Goal: Task Accomplishment & Management: Manage account settings

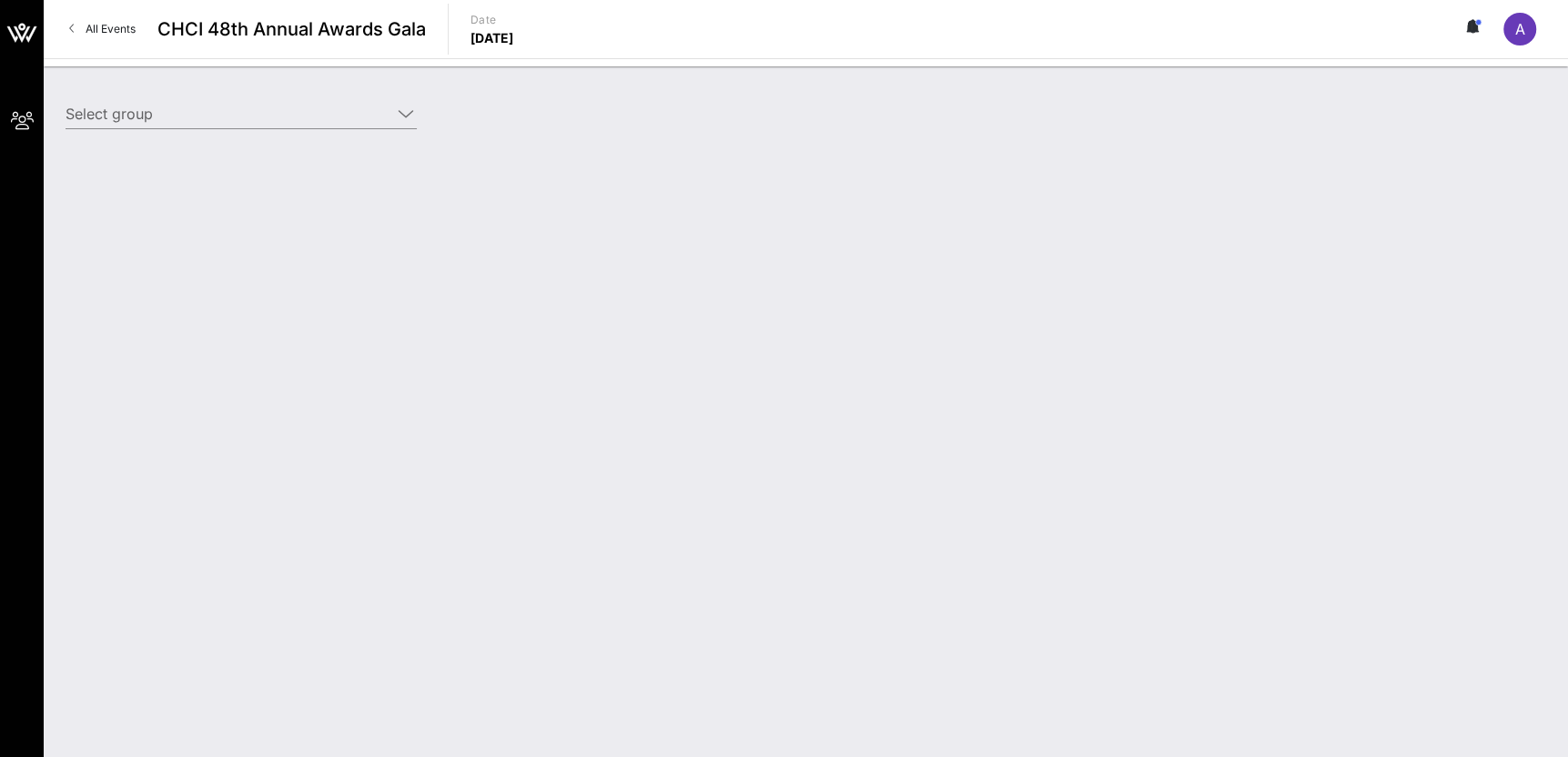
type input "[DEMOGRAPHIC_DATA] (AFSCME) ([DEMOGRAPHIC_DATA] (AFSCME)) [[PERSON_NAME], [EMAI…"
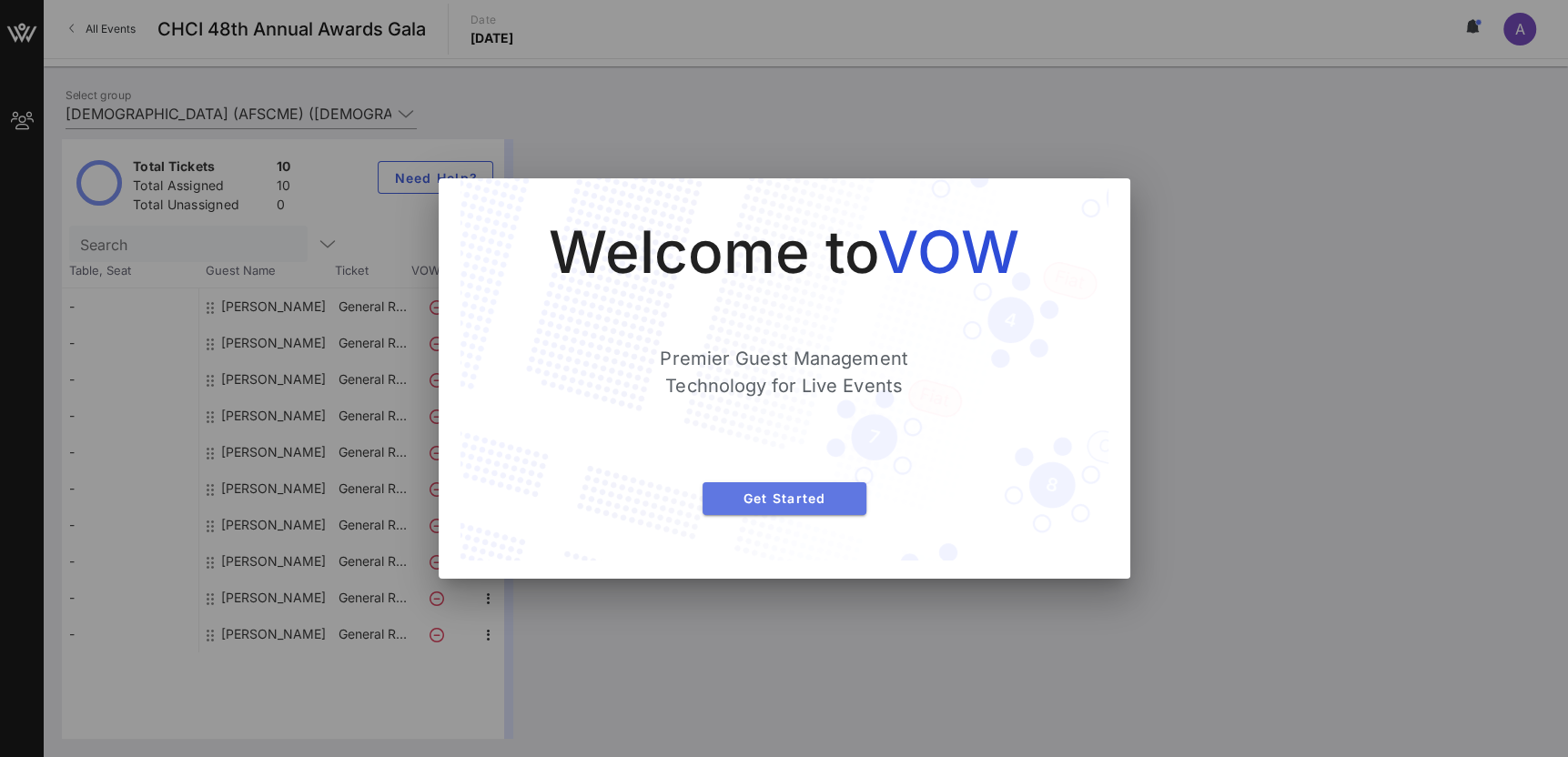
click at [793, 499] on span "Get Started" at bounding box center [784, 499] width 135 height 16
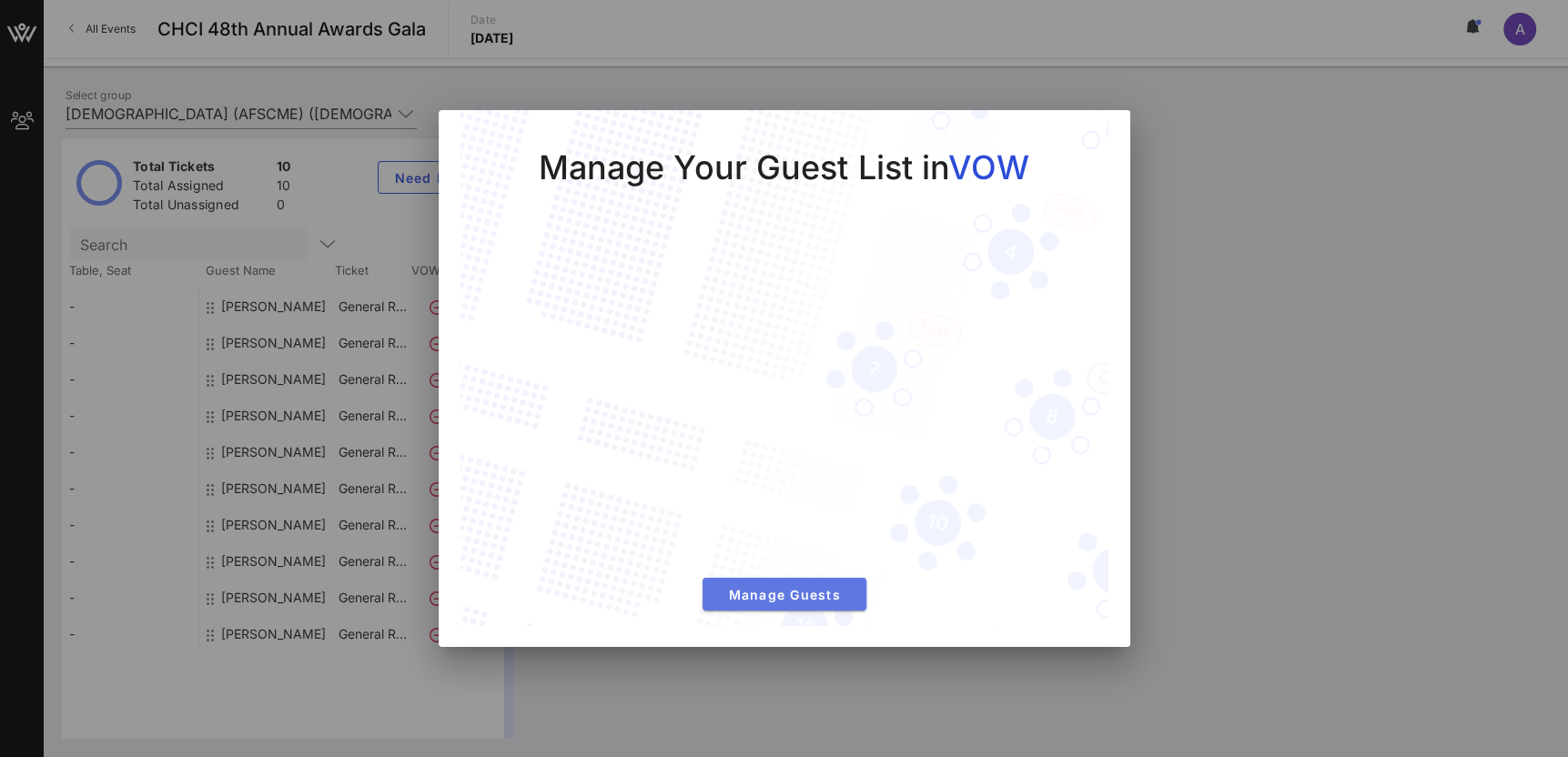
click at [785, 597] on span "Manage Guests" at bounding box center [784, 595] width 135 height 16
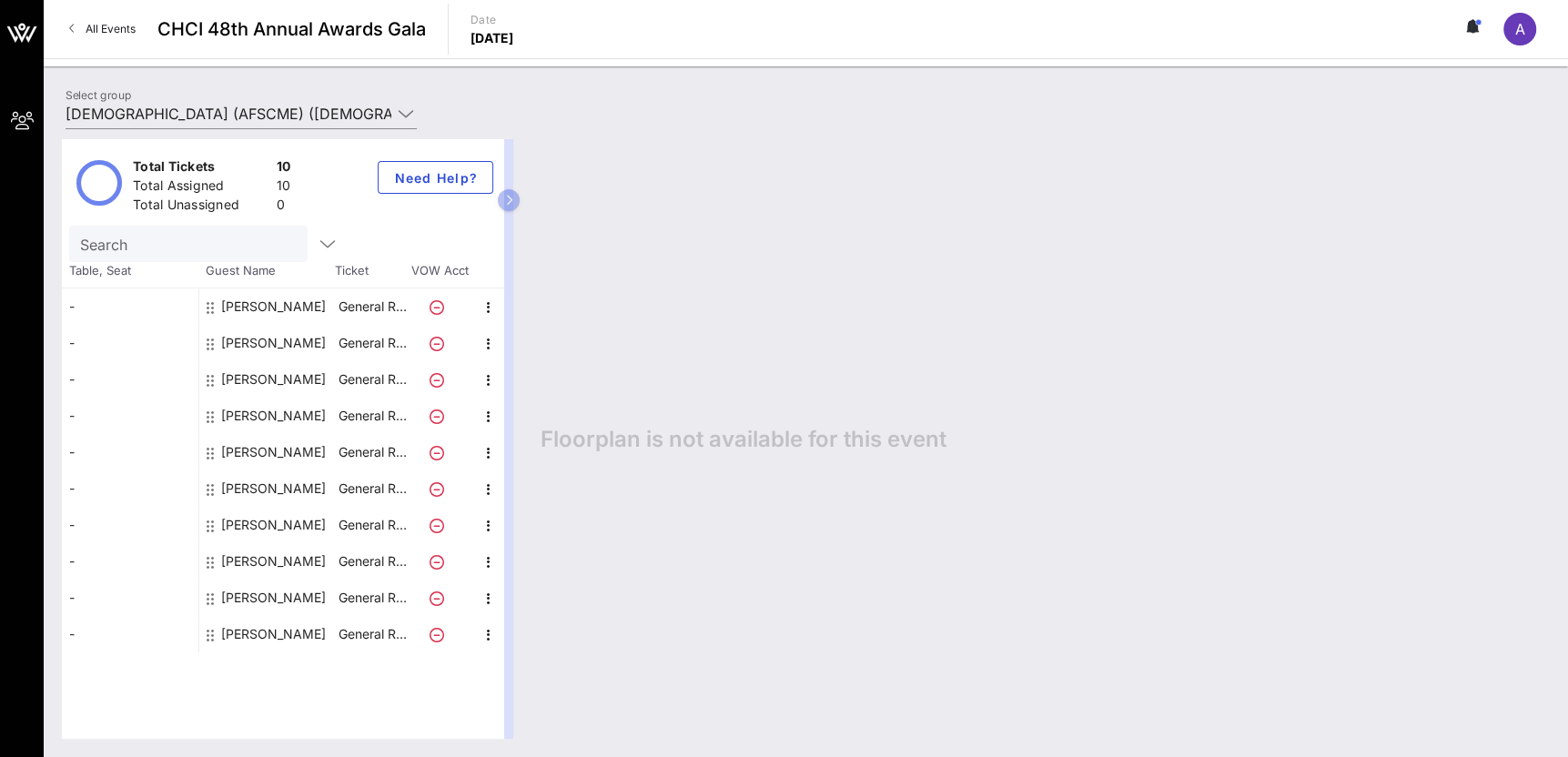
click at [299, 309] on div "[PERSON_NAME]" at bounding box center [273, 306] width 104 height 36
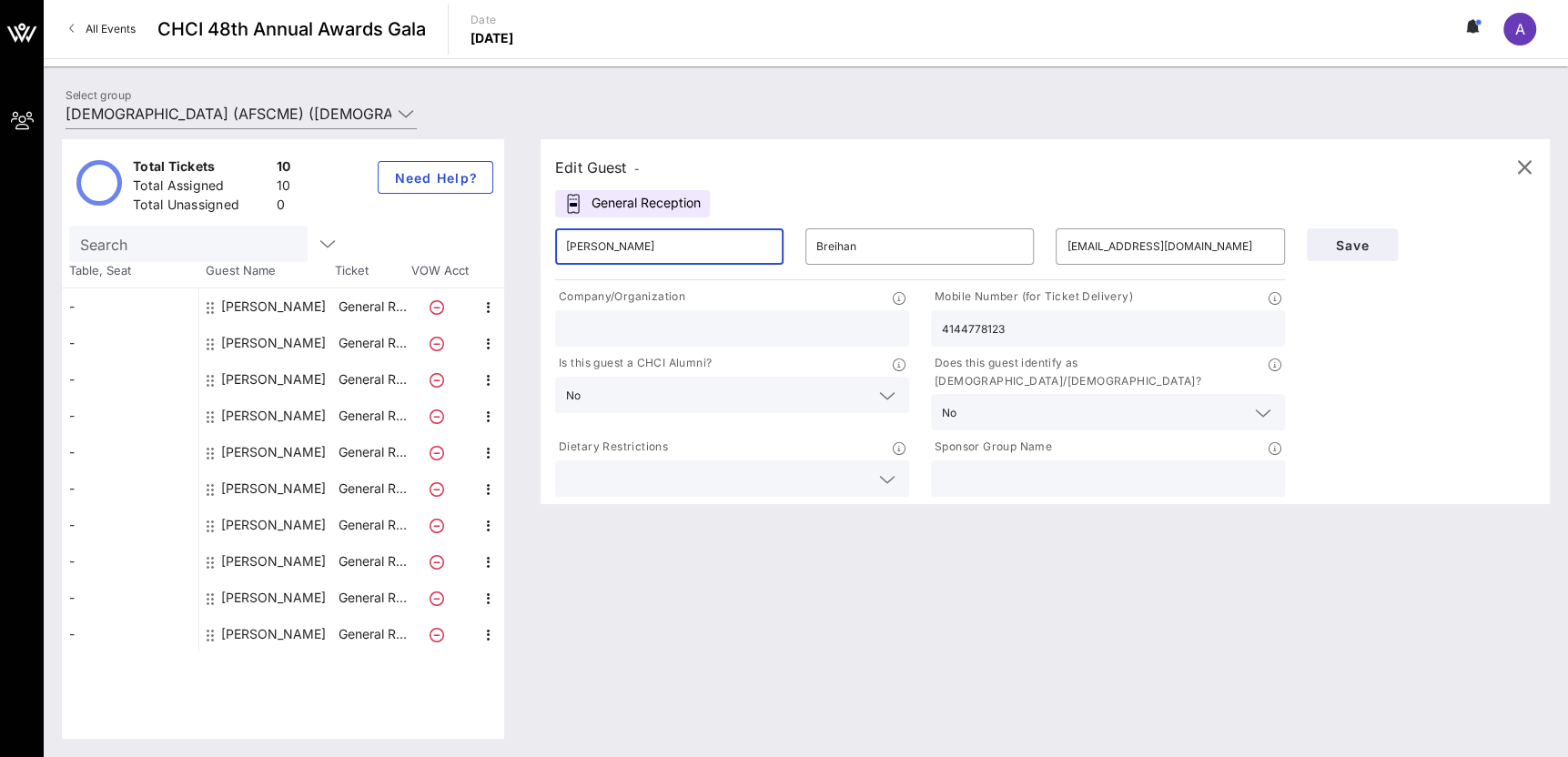
click at [743, 244] on input "[PERSON_NAME]" at bounding box center [669, 246] width 207 height 30
click at [730, 245] on input "[PERSON_NAME]" at bounding box center [669, 246] width 207 height 30
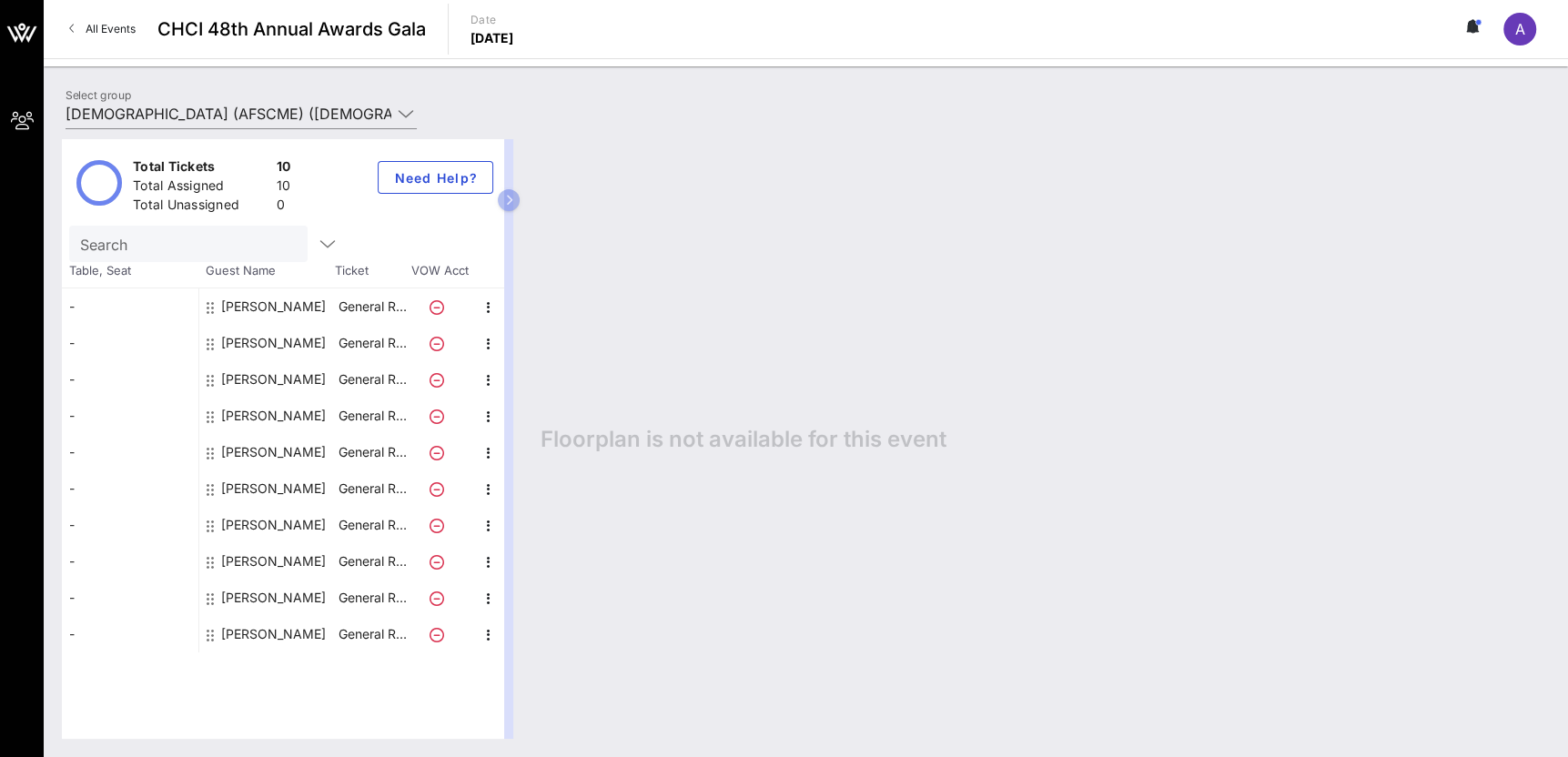
click at [291, 302] on div "[PERSON_NAME]" at bounding box center [273, 306] width 104 height 36
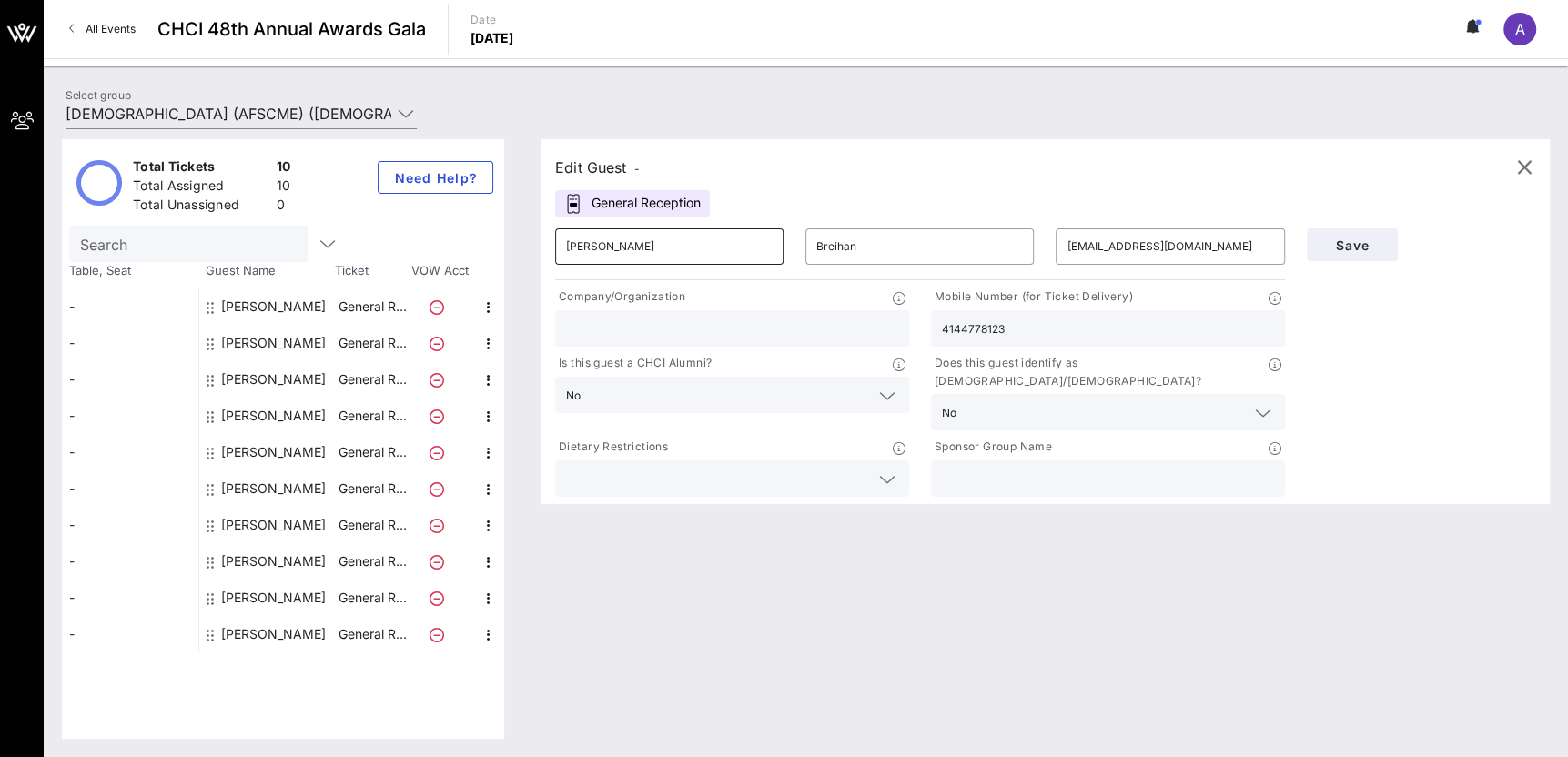
click at [592, 260] on div "[PERSON_NAME]" at bounding box center [669, 246] width 207 height 36
click at [588, 256] on input "[PERSON_NAME]" at bounding box center [669, 246] width 207 height 30
click at [839, 246] on input "Breihan" at bounding box center [920, 246] width 207 height 30
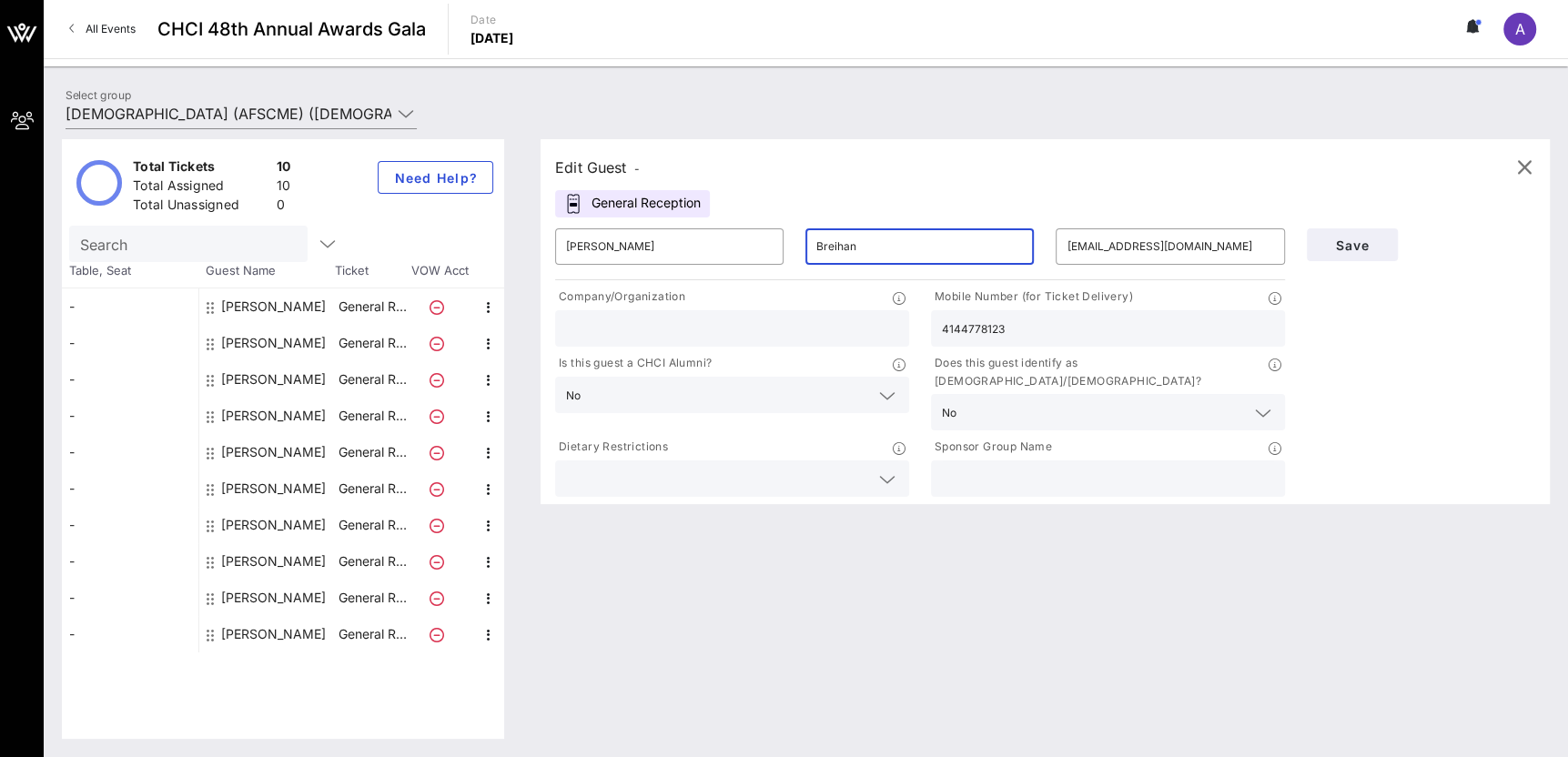
click at [839, 246] on input "Breihan" at bounding box center [920, 246] width 207 height 30
click at [690, 626] on div "Edit Guest - General Reception ​ [PERSON_NAME] ​ [PERSON_NAME] ​ [EMAIL_ADDRESS…" at bounding box center [1035, 439] width 1027 height 600
